Goal: Task Accomplishment & Management: Manage account settings

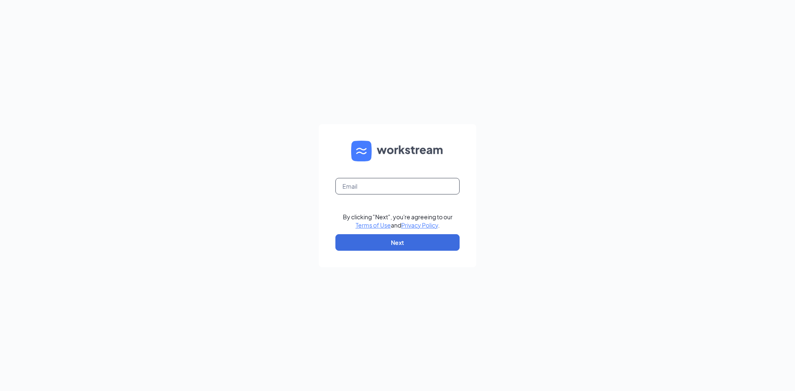
click at [358, 189] on input "text" at bounding box center [397, 186] width 124 height 17
type input "[EMAIL_ADDRESS][DOMAIN_NAME]"
click at [395, 243] on button "Next" at bounding box center [397, 242] width 124 height 17
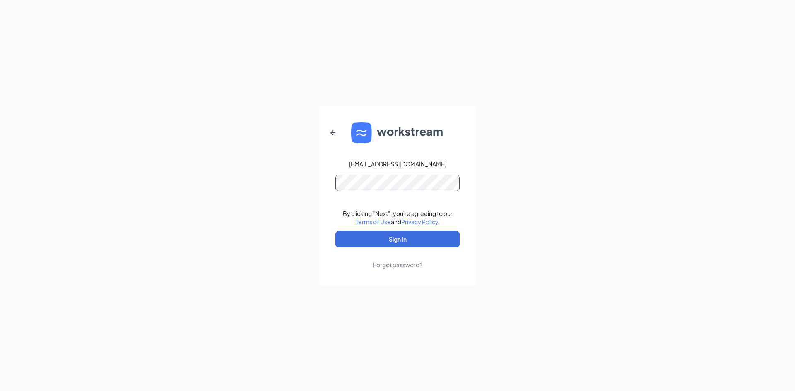
click at [335, 231] on button "Sign In" at bounding box center [397, 239] width 124 height 17
click at [397, 244] on button "Sign In" at bounding box center [397, 239] width 124 height 17
click at [293, 204] on div "[EMAIL_ADDRESS][DOMAIN_NAME] Credential mismatches. By clicking "Next", you're …" at bounding box center [397, 195] width 795 height 391
click at [335, 231] on button "Sign In" at bounding box center [397, 239] width 124 height 17
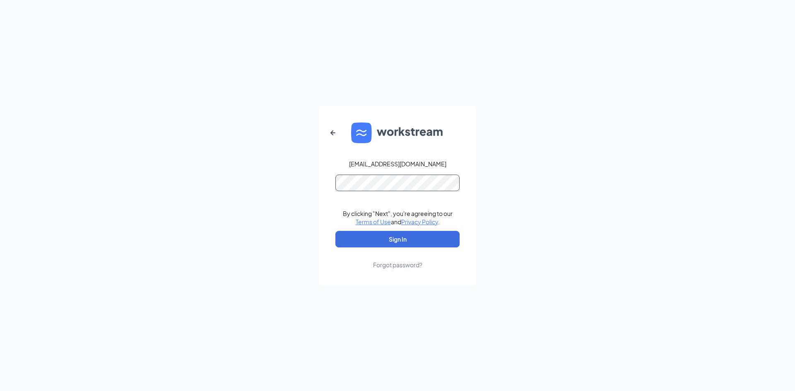
click at [335, 231] on button "Sign In" at bounding box center [397, 239] width 124 height 17
